Goal: Task Accomplishment & Management: Manage account settings

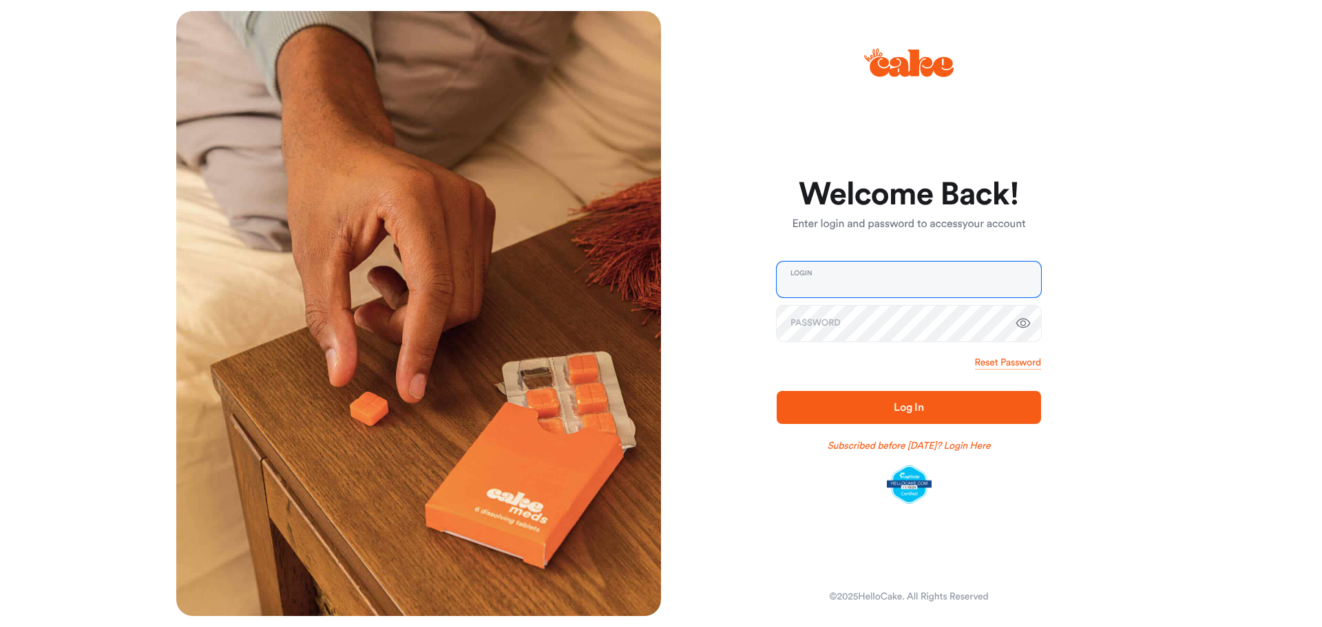
type input "**********"
click at [926, 402] on span "Log In" at bounding box center [908, 407] width 220 height 17
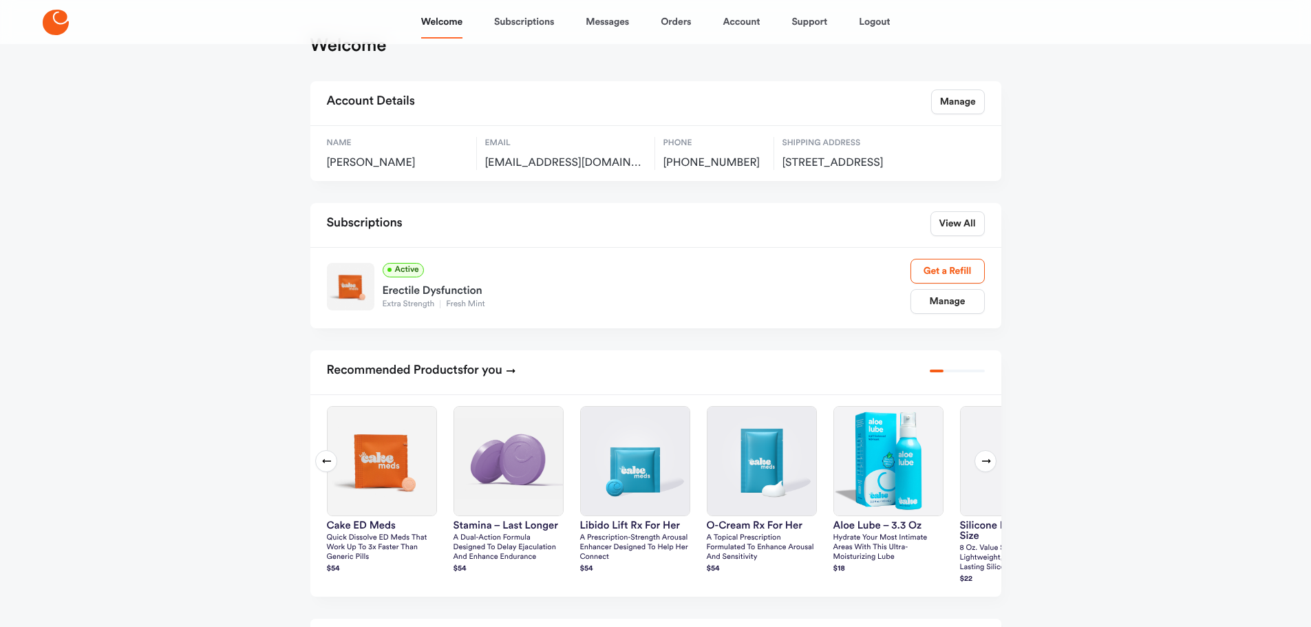
scroll to position [69, 0]
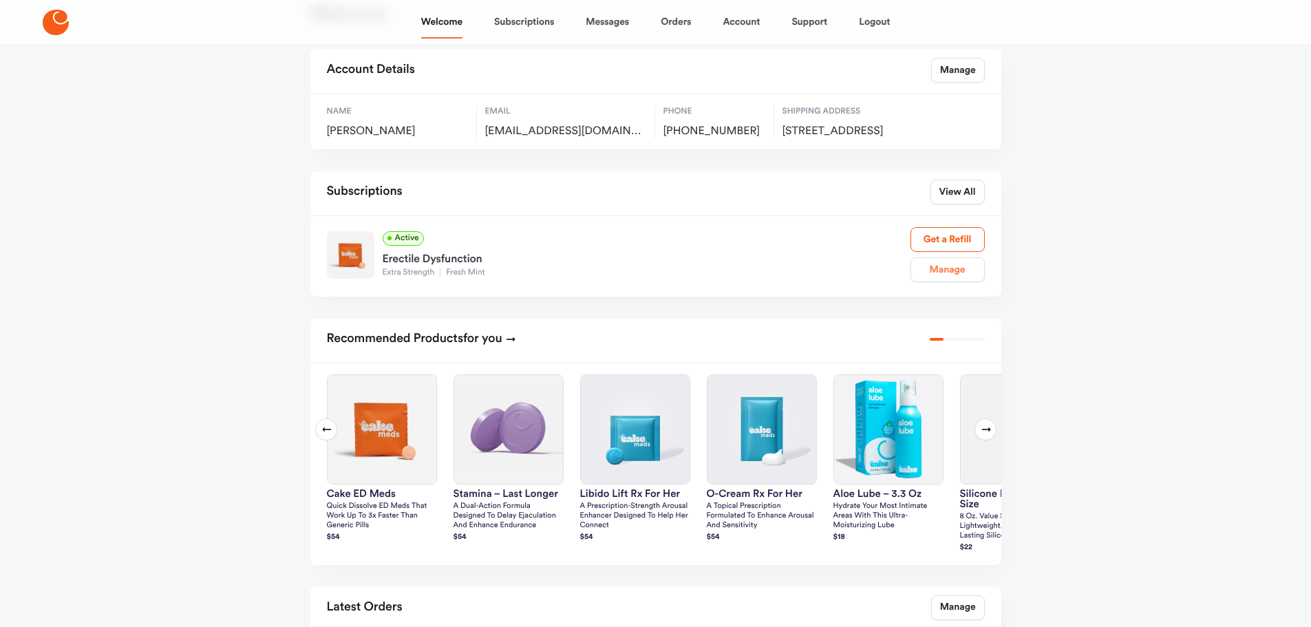
click at [953, 282] on link "Manage" at bounding box center [948, 269] width 74 height 25
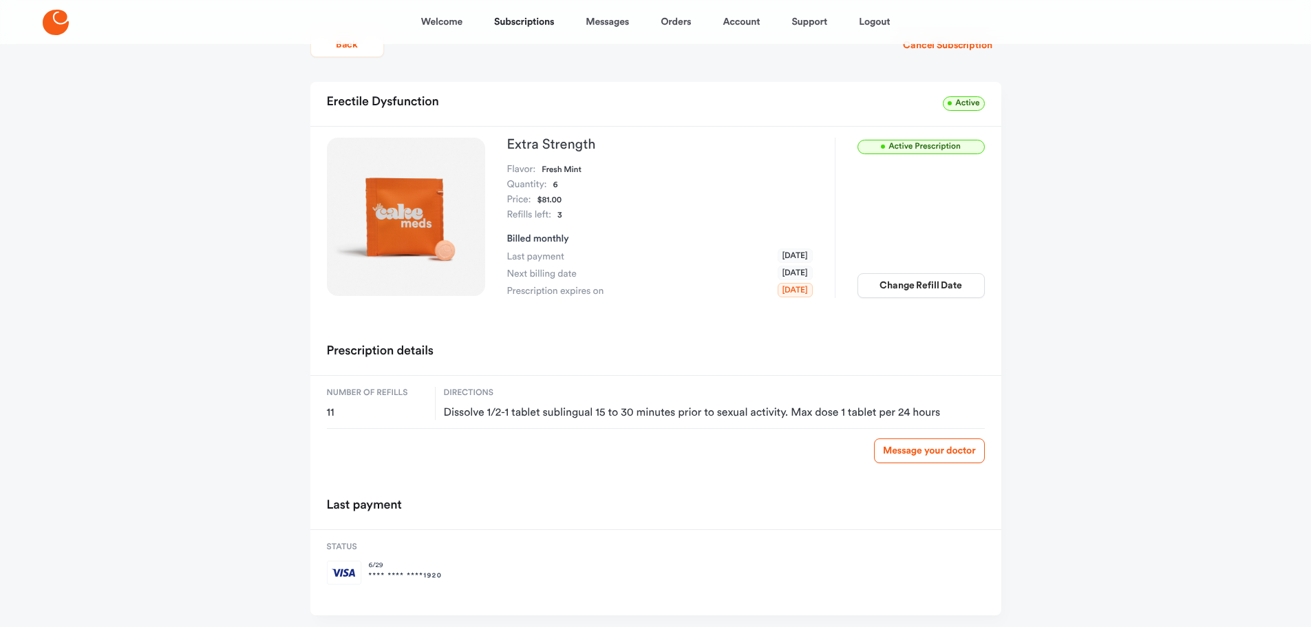
scroll to position [84, 0]
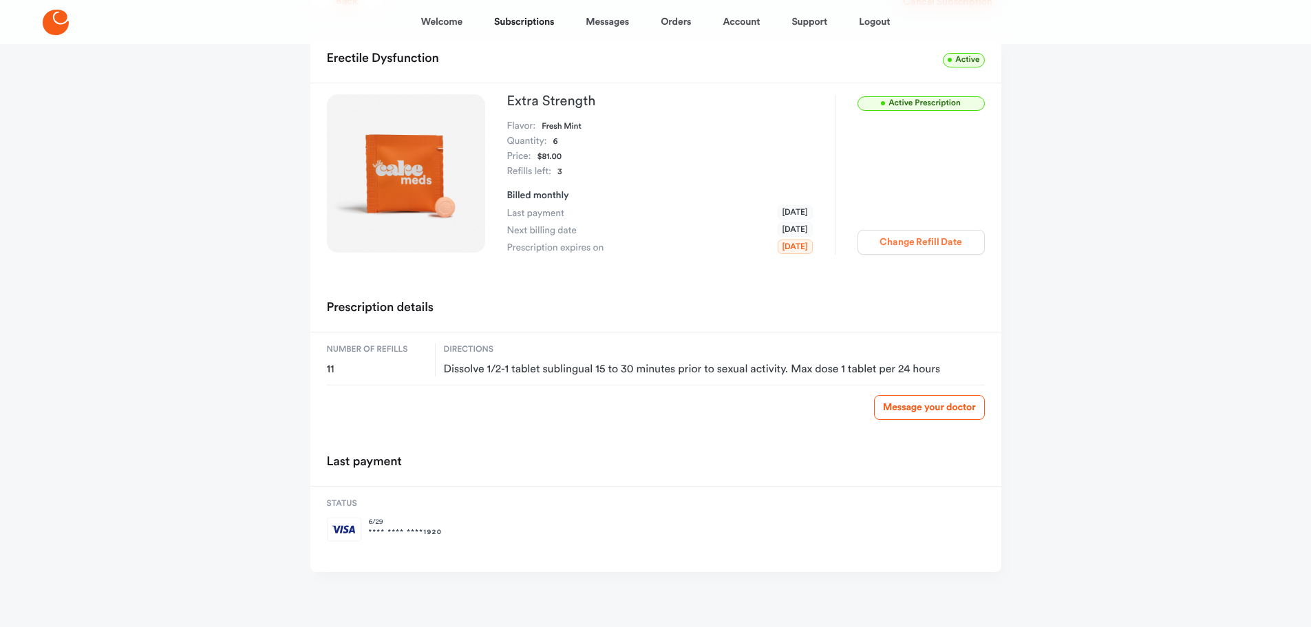
click at [962, 245] on button "Change Refill Date" at bounding box center [921, 242] width 127 height 25
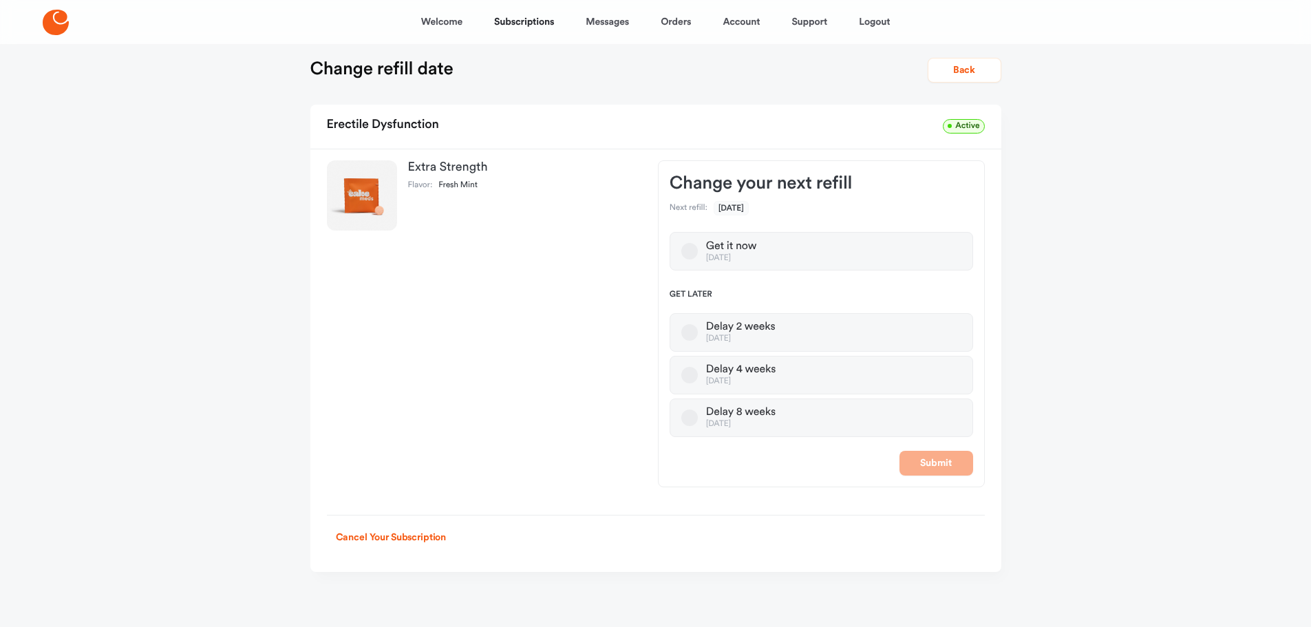
click at [692, 376] on button "Delay 4 weeks [DATE]" at bounding box center [689, 375] width 17 height 17
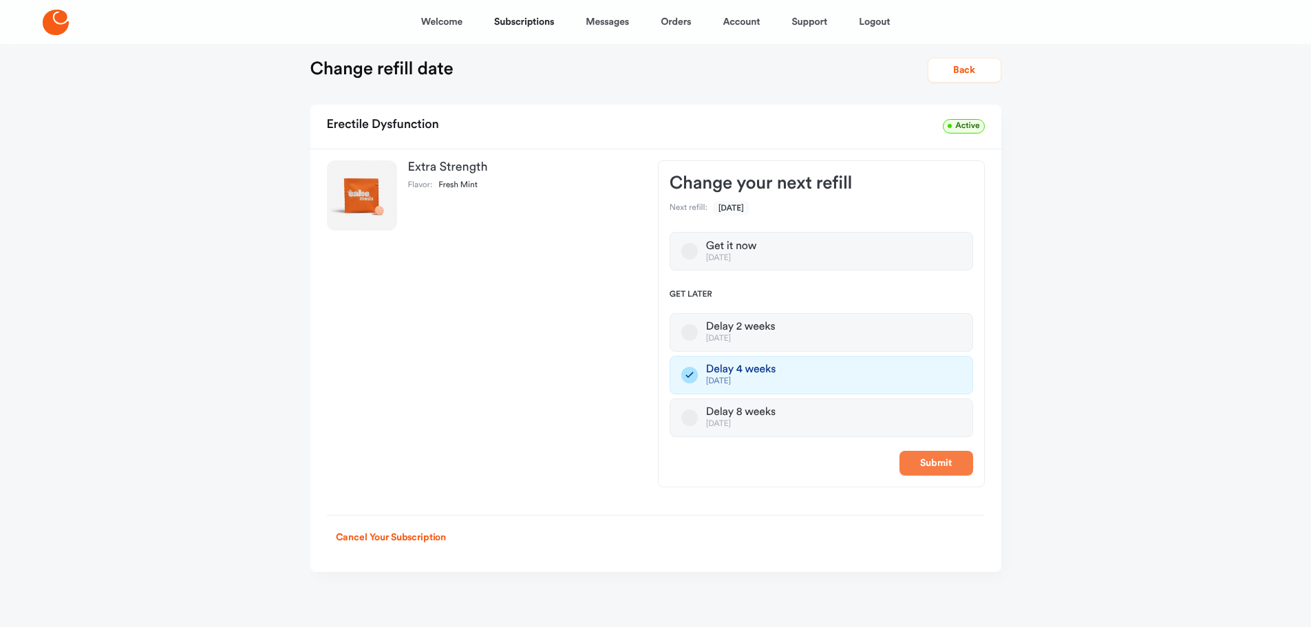
click at [943, 463] on button "Submit" at bounding box center [937, 463] width 74 height 25
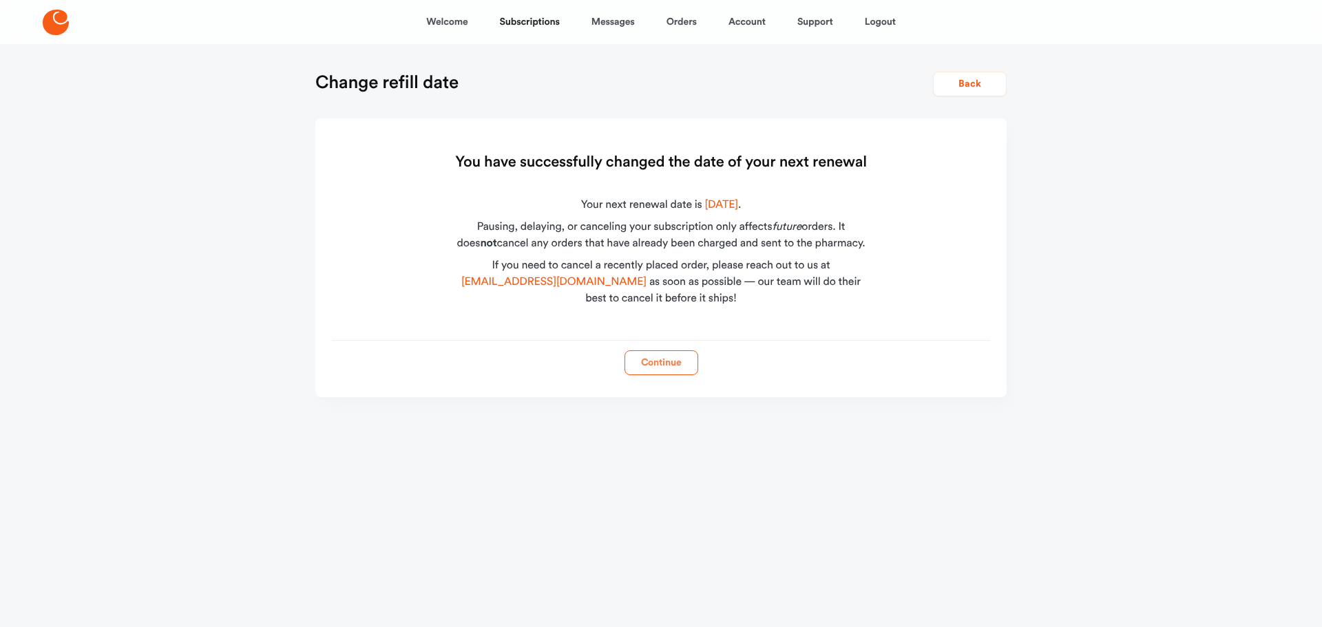
click at [661, 363] on button "Continue" at bounding box center [661, 362] width 74 height 25
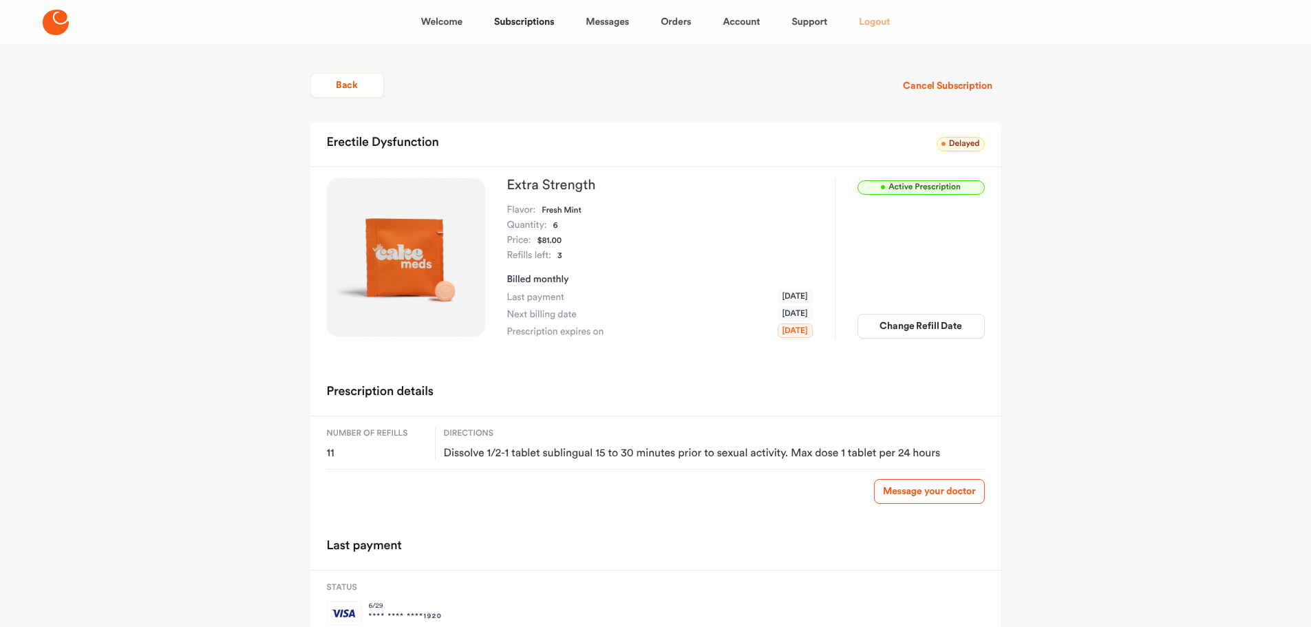
click at [873, 25] on link "Logout" at bounding box center [874, 22] width 31 height 33
